Goal: Check status: Check status

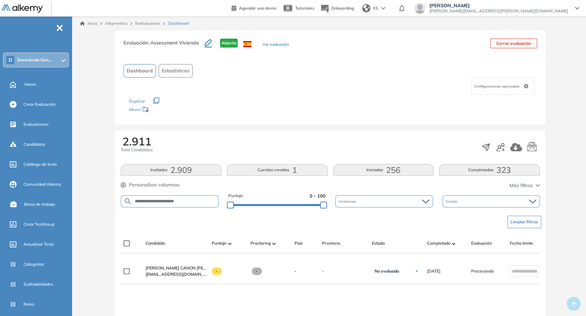
click at [145, 21] on link "Evaluaciones" at bounding box center [147, 23] width 25 height 5
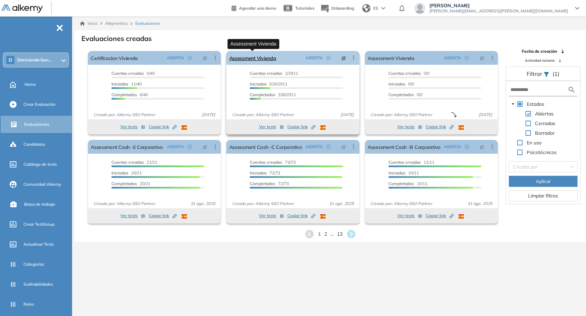
click at [266, 53] on link "Assessment Vivienda" at bounding box center [252, 58] width 47 height 14
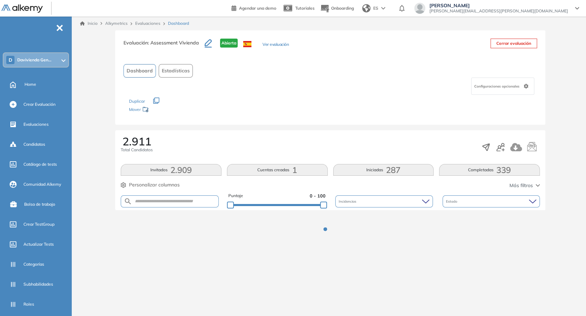
click at [373, 173] on button "Iniciadas 287" at bounding box center [383, 170] width 101 height 12
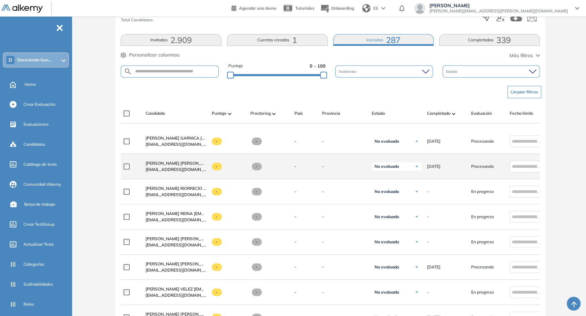
scroll to position [153, 0]
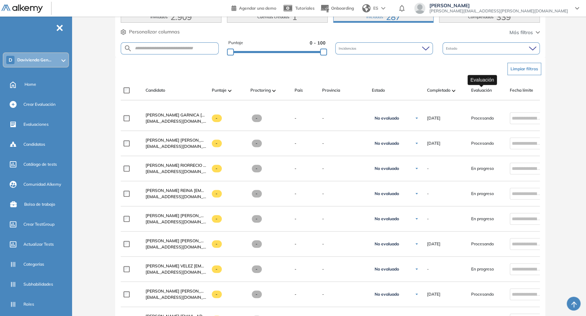
click at [479, 91] on span "Evaluación" at bounding box center [481, 90] width 21 height 6
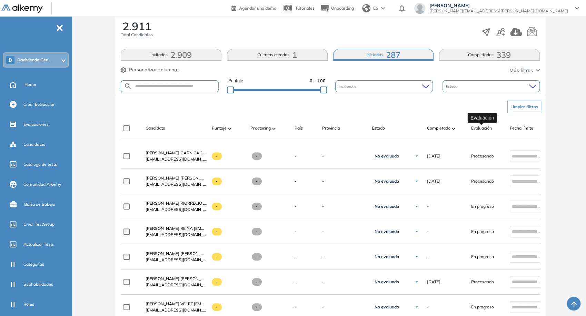
scroll to position [115, 0]
click at [479, 91] on div "Estado" at bounding box center [491, 87] width 97 height 12
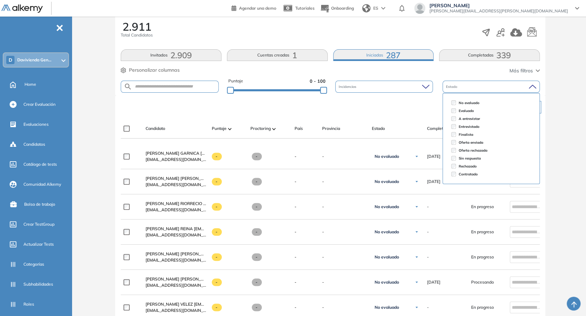
click at [479, 91] on div "Estado" at bounding box center [491, 87] width 97 height 12
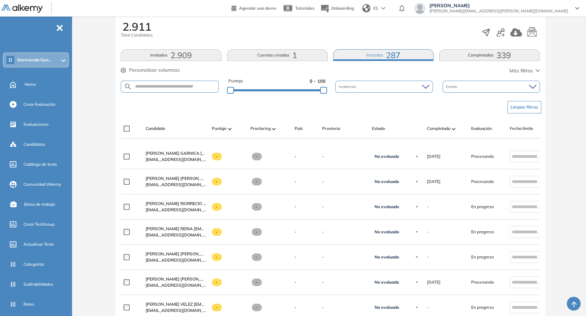
click at [516, 67] on span "Más filtros" at bounding box center [521, 70] width 23 height 7
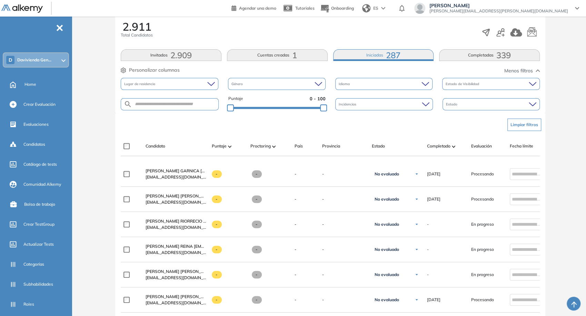
click at [516, 67] on span "Menos filtros" at bounding box center [519, 70] width 29 height 7
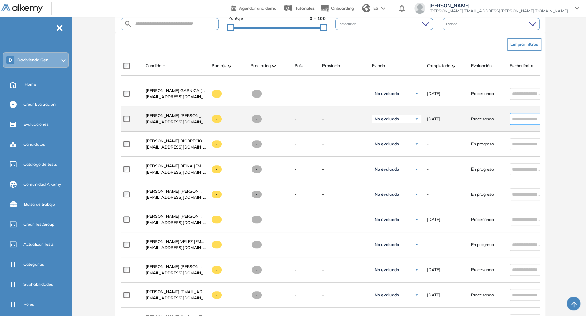
scroll to position [192, 0]
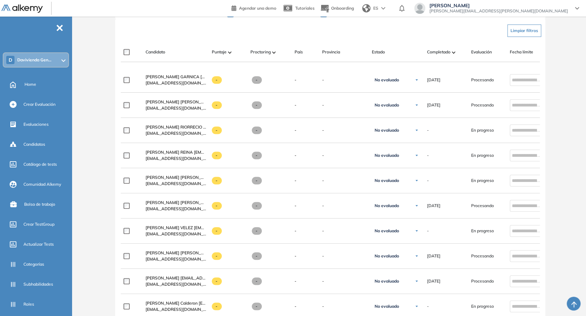
click at [453, 53] on span at bounding box center [453, 52] width 3 height 7
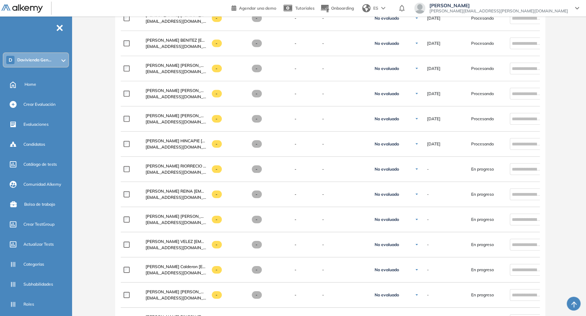
scroll to position [3126, 0]
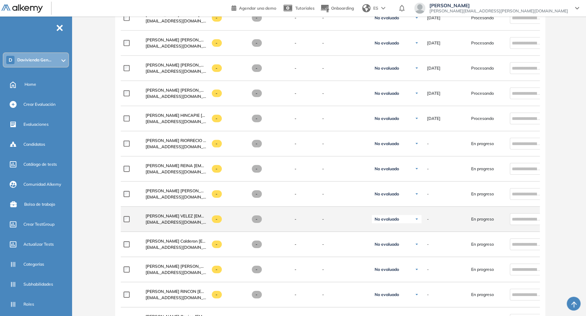
click at [132, 213] on div at bounding box center [132, 219] width 17 height 17
click at [128, 224] on div at bounding box center [132, 219] width 17 height 17
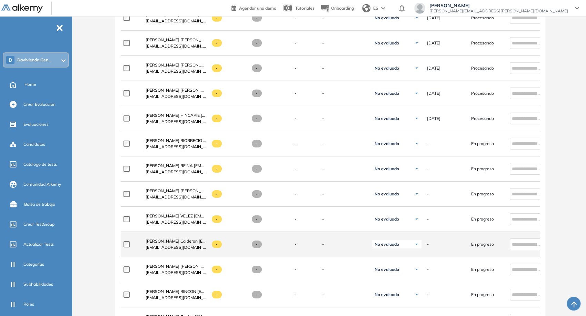
click at [127, 241] on div at bounding box center [132, 244] width 17 height 17
click at [127, 247] on div at bounding box center [132, 244] width 17 height 17
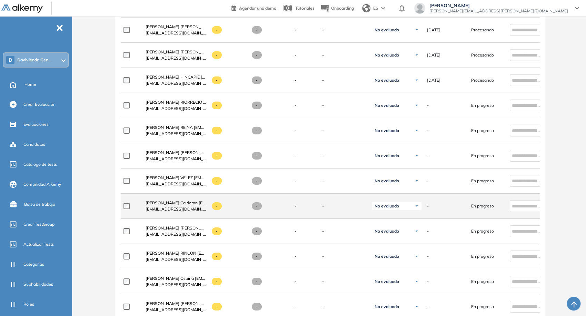
scroll to position [3203, 0]
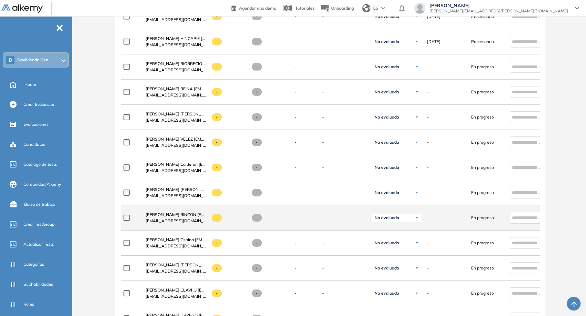
click at [130, 216] on label at bounding box center [130, 218] width 12 height 6
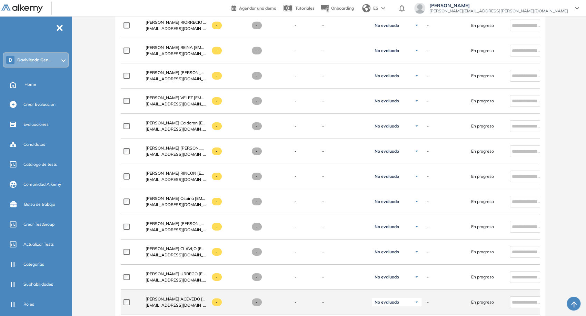
scroll to position [3279, 0]
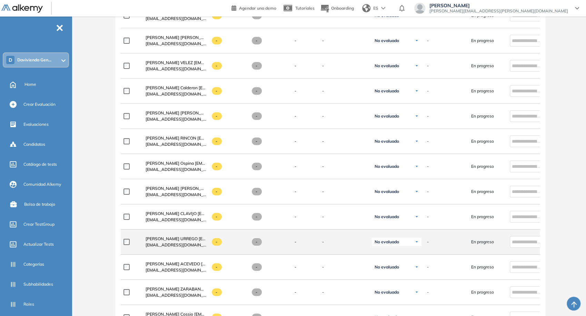
click at [127, 235] on div at bounding box center [132, 242] width 17 height 17
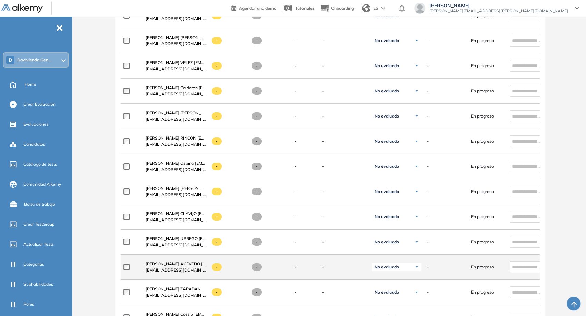
click at [127, 262] on div at bounding box center [132, 267] width 17 height 17
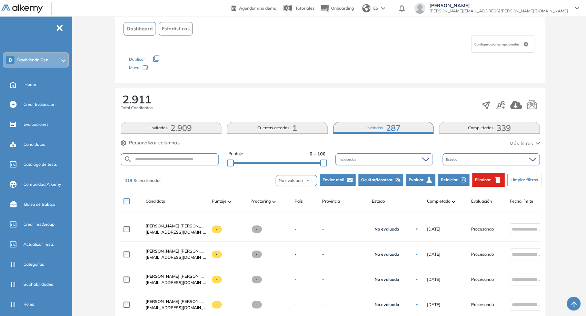
scroll to position [115, 0]
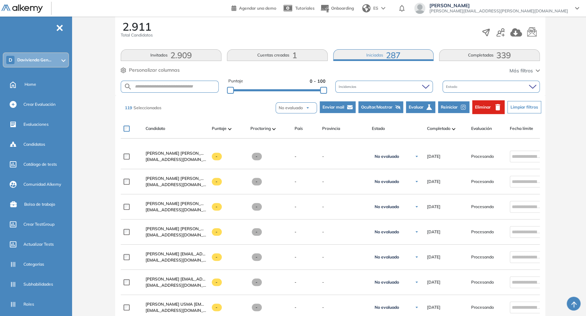
click at [450, 88] on span "Estado" at bounding box center [452, 86] width 13 height 5
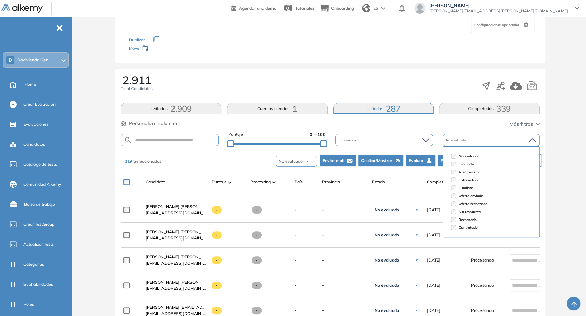
scroll to position [77, 0]
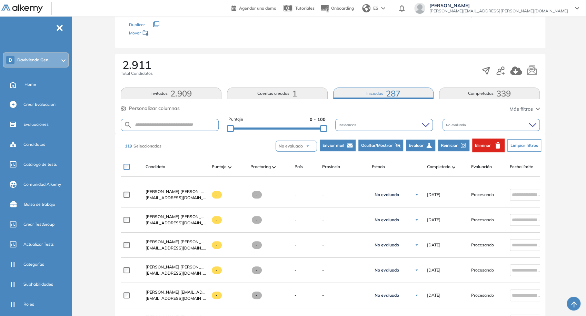
click at [301, 148] on span "No evaluado" at bounding box center [291, 146] width 24 height 6
click at [293, 174] on li "Evaluado" at bounding box center [288, 176] width 20 height 9
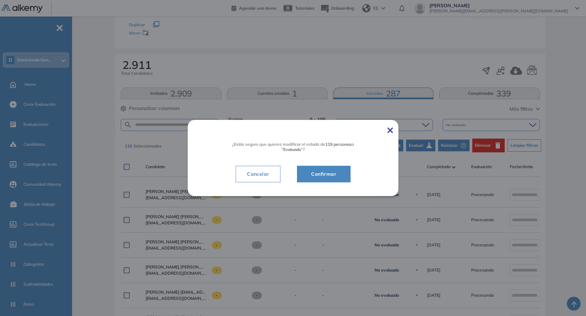
click at [318, 175] on span "Confirmar" at bounding box center [324, 174] width 36 height 8
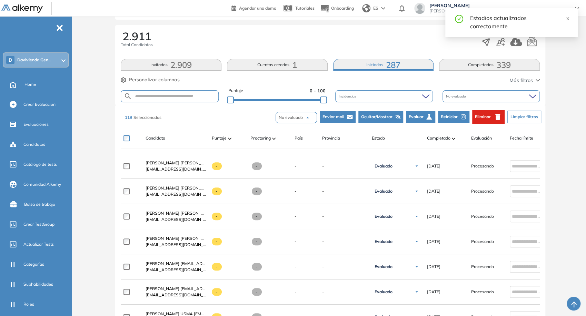
scroll to position [77, 0]
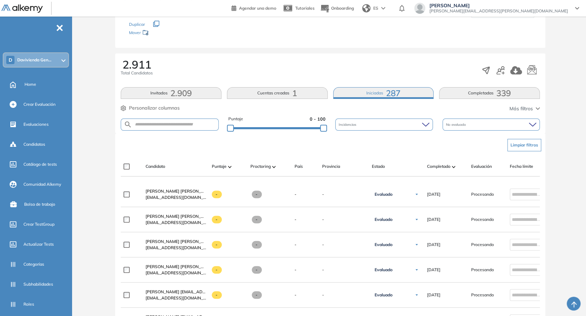
click at [471, 129] on div "No evaluado" at bounding box center [491, 125] width 97 height 12
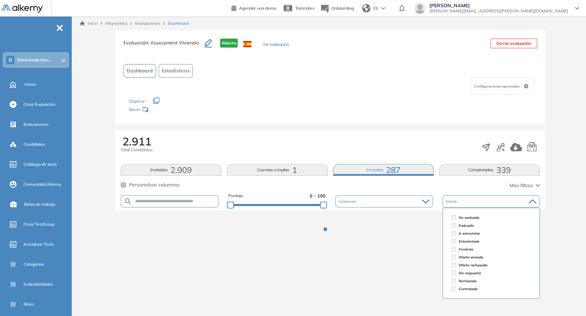
scroll to position [0, 0]
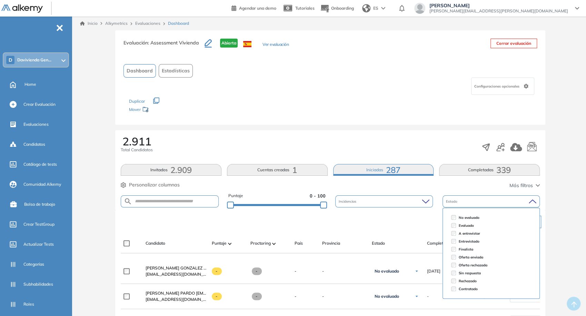
click at [454, 228] on li "Evaluado" at bounding box center [492, 226] width 86 height 8
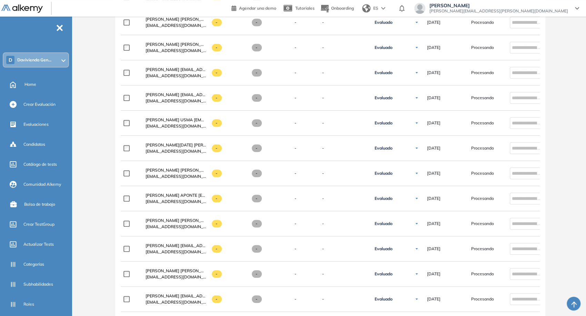
scroll to position [80, 0]
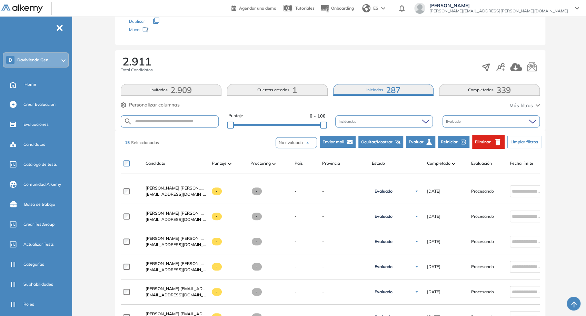
click at [299, 141] on span "No evaluado" at bounding box center [291, 143] width 24 height 6
click at [282, 159] on li "No evaluado" at bounding box center [291, 158] width 27 height 9
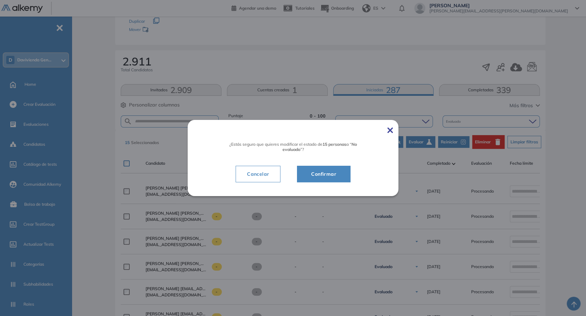
click at [323, 177] on span "Confirmar" at bounding box center [324, 174] width 36 height 8
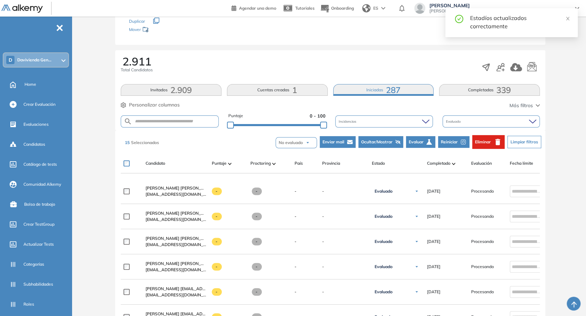
click at [483, 120] on div "Evaluado" at bounding box center [491, 122] width 97 height 12
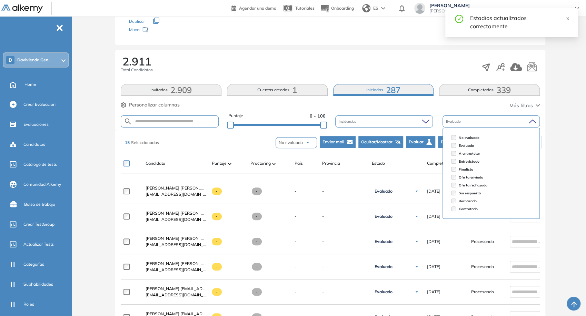
click at [483, 120] on div "Evaluado" at bounding box center [491, 122] width 97 height 12
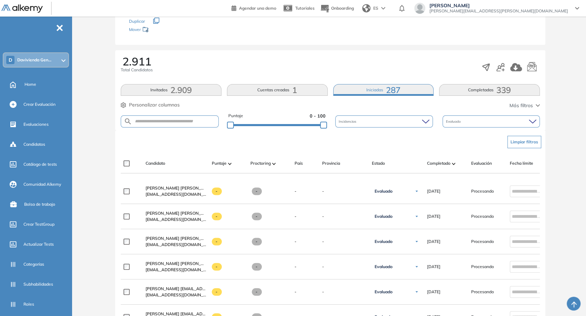
click at [492, 120] on div "Evaluado" at bounding box center [491, 122] width 97 height 12
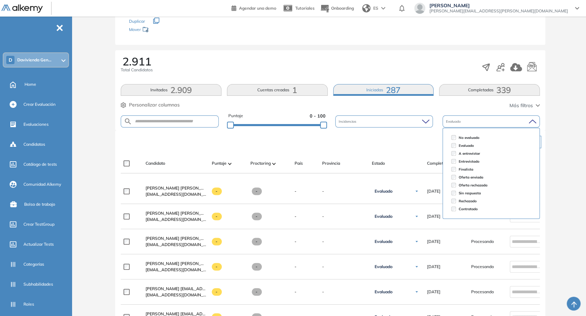
click at [455, 148] on li "Evaluado" at bounding box center [492, 146] width 86 height 8
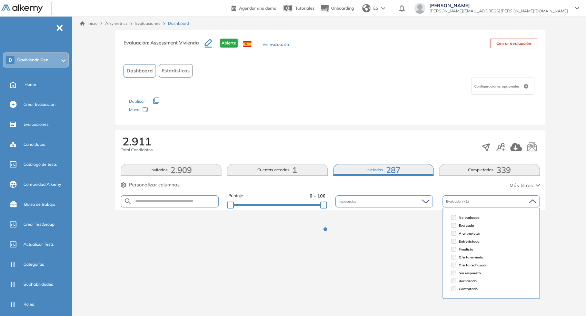
scroll to position [0, 0]
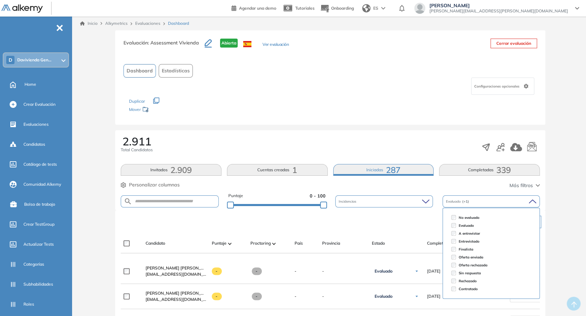
click at [396, 141] on div "2.911 Total Candidatos" at bounding box center [330, 147] width 419 height 23
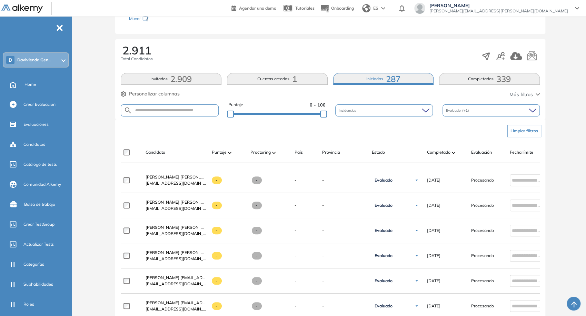
scroll to position [56, 0]
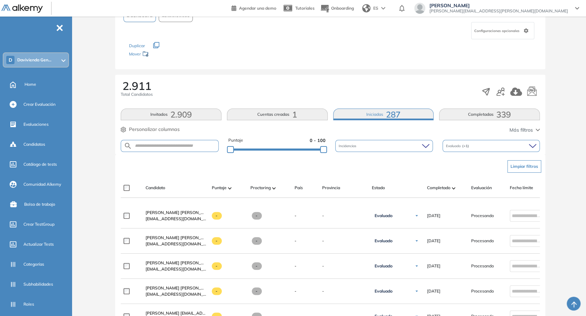
click at [130, 189] on div at bounding box center [132, 188] width 17 height 6
click at [467, 146] on span "(+1)" at bounding box center [465, 146] width 7 height 4
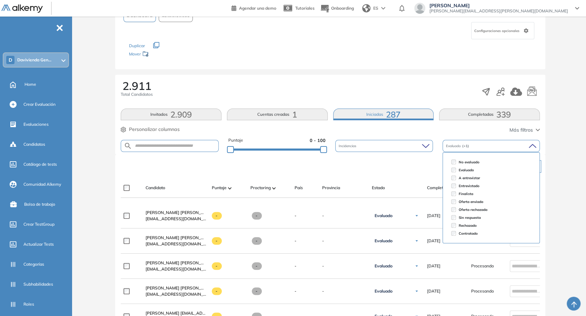
scroll to position [0, 0]
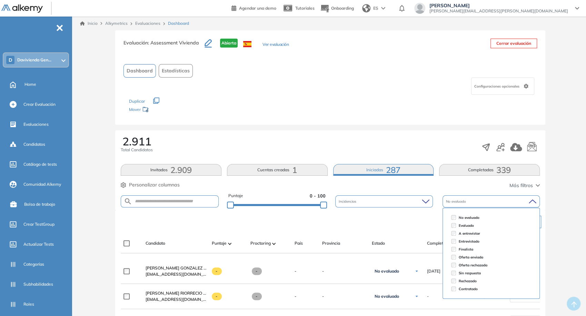
click at [406, 232] on div "Limpiar filtros" at bounding box center [331, 222] width 419 height 21
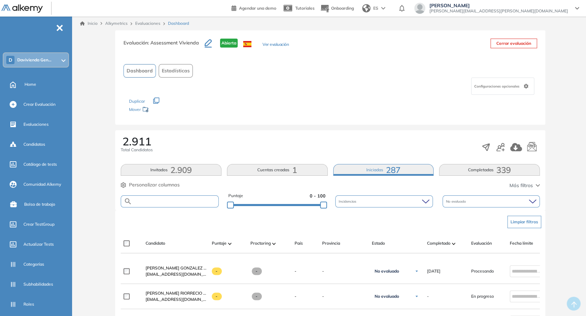
click at [192, 201] on input "text" at bounding box center [175, 201] width 86 height 5
paste input "**********"
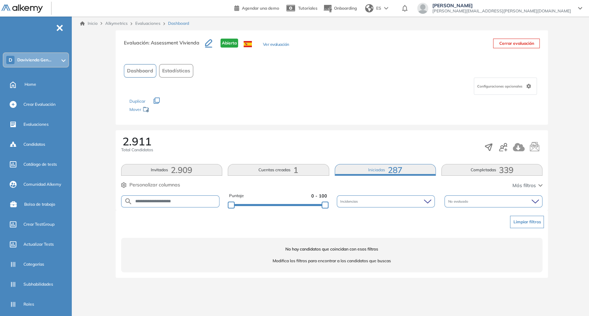
click at [196, 172] on button "Invitados 2.909" at bounding box center [171, 170] width 101 height 12
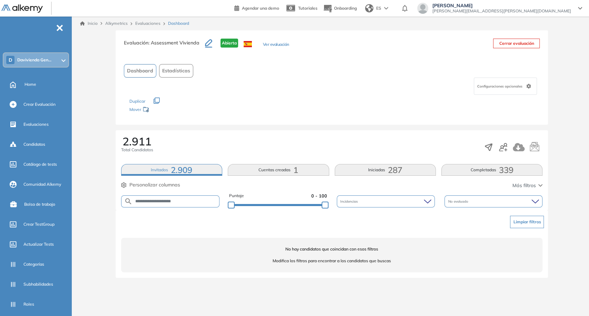
click at [189, 170] on span "2.909" at bounding box center [181, 170] width 21 height 0
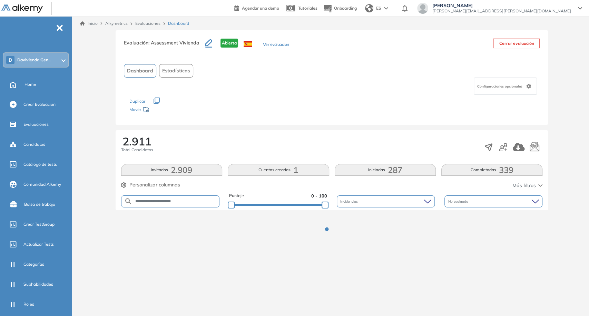
click at [191, 202] on input "**********" at bounding box center [176, 201] width 87 height 5
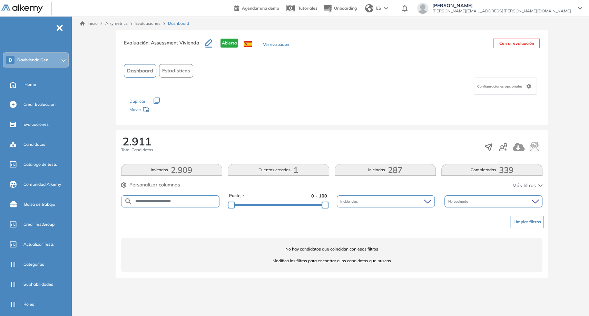
click at [186, 202] on input "**********" at bounding box center [176, 201] width 87 height 5
paste input "*****"
type input "**********"
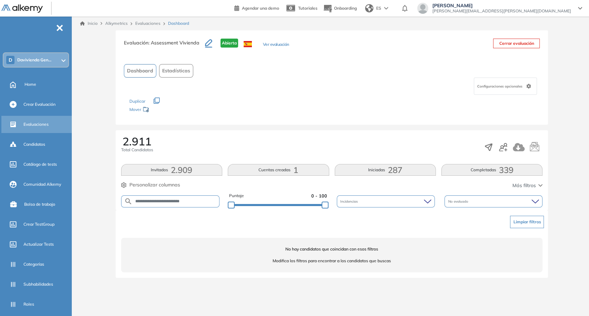
click at [39, 129] on div "Evaluaciones" at bounding box center [46, 125] width 47 height 12
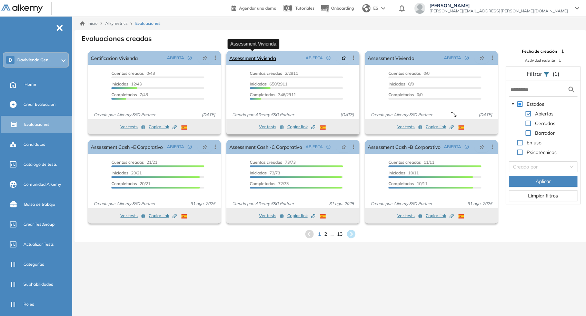
click at [258, 57] on link "Assessment Vivienda" at bounding box center [252, 58] width 47 height 14
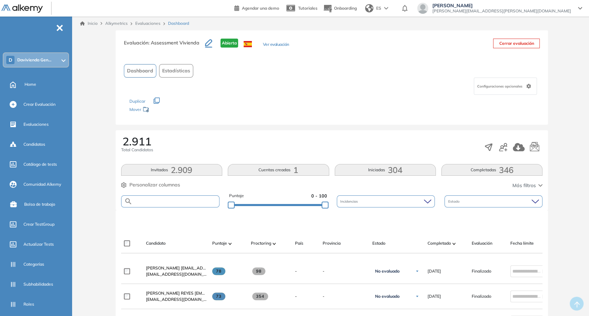
click at [182, 199] on input "text" at bounding box center [176, 201] width 87 height 5
paste input "**********"
type input "**********"
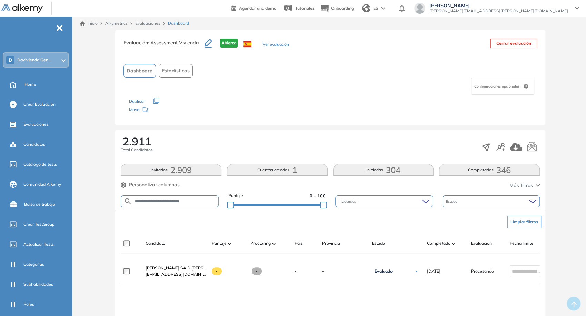
click at [183, 72] on span "Estadísticas" at bounding box center [176, 70] width 28 height 7
